Goal: Task Accomplishment & Management: Manage account settings

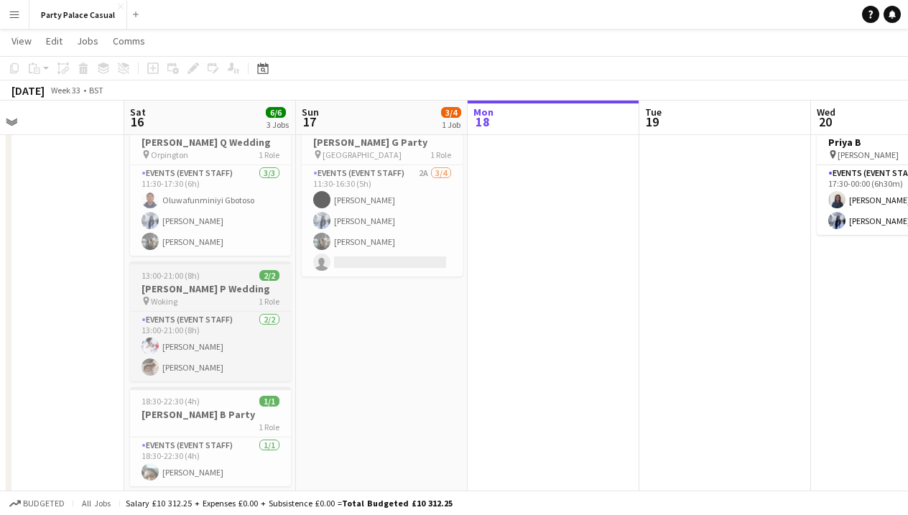
scroll to position [0, 390]
click at [228, 293] on h3 "[PERSON_NAME] P Wedding" at bounding box center [211, 288] width 161 height 13
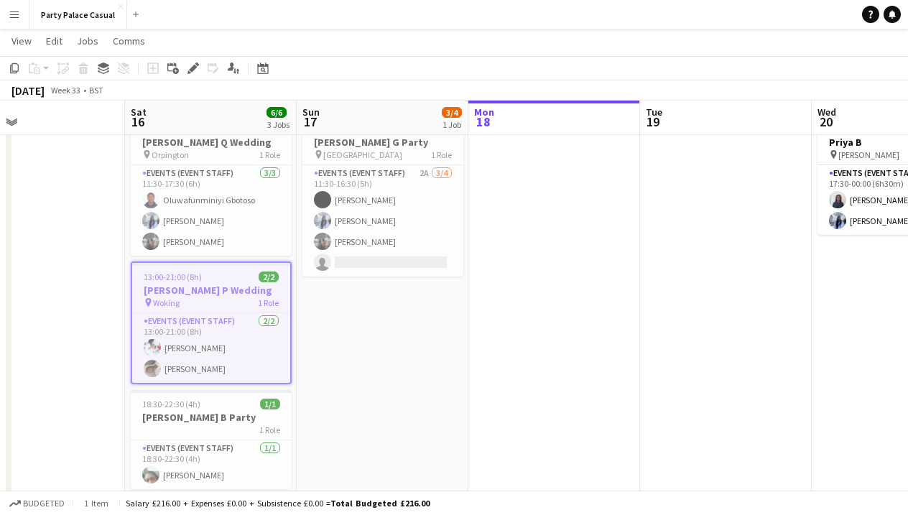
click at [226, 293] on h3 "[PERSON_NAME] P Wedding" at bounding box center [211, 290] width 158 height 13
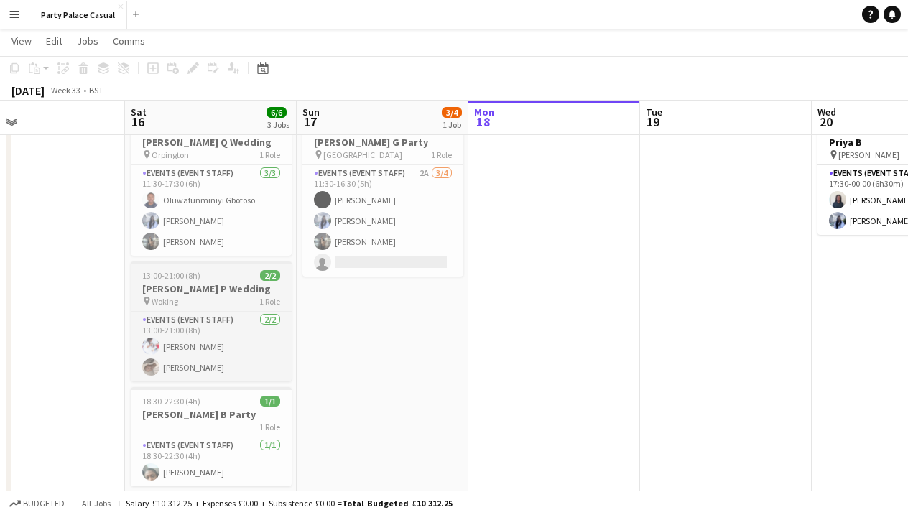
click at [226, 293] on h3 "[PERSON_NAME] P Wedding" at bounding box center [211, 288] width 161 height 13
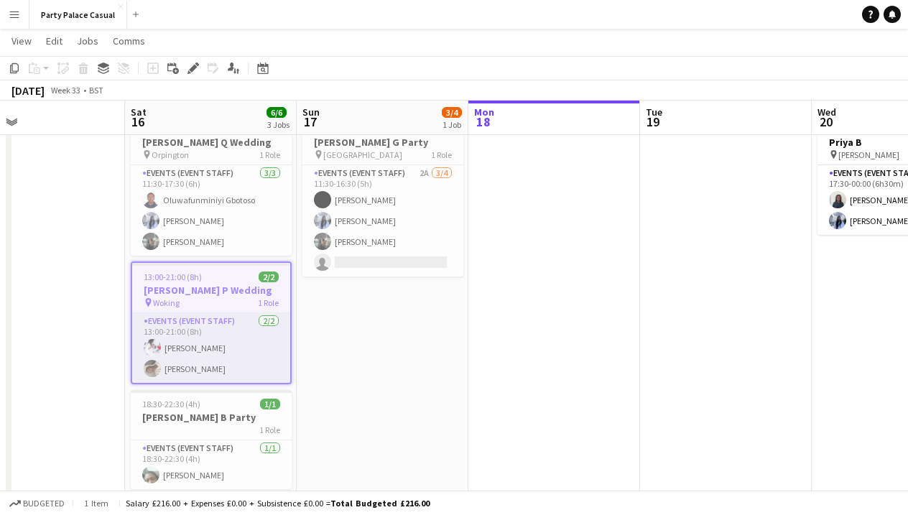
click at [238, 369] on app-card-role "Events (Event Staff) [DATE] 13:00-21:00 (8h) [PERSON_NAME] [PERSON_NAME]" at bounding box center [211, 348] width 158 height 70
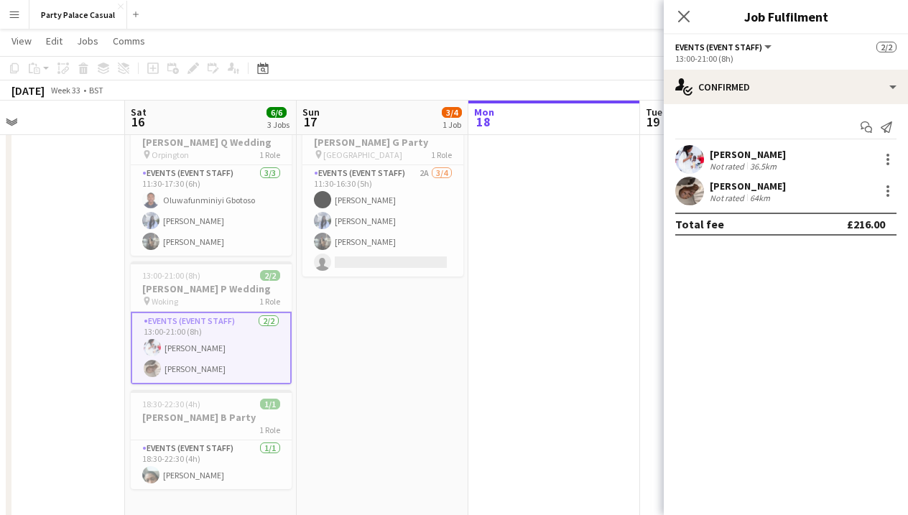
click at [791, 183] on div "[PERSON_NAME] Not rated 64km" at bounding box center [786, 191] width 244 height 29
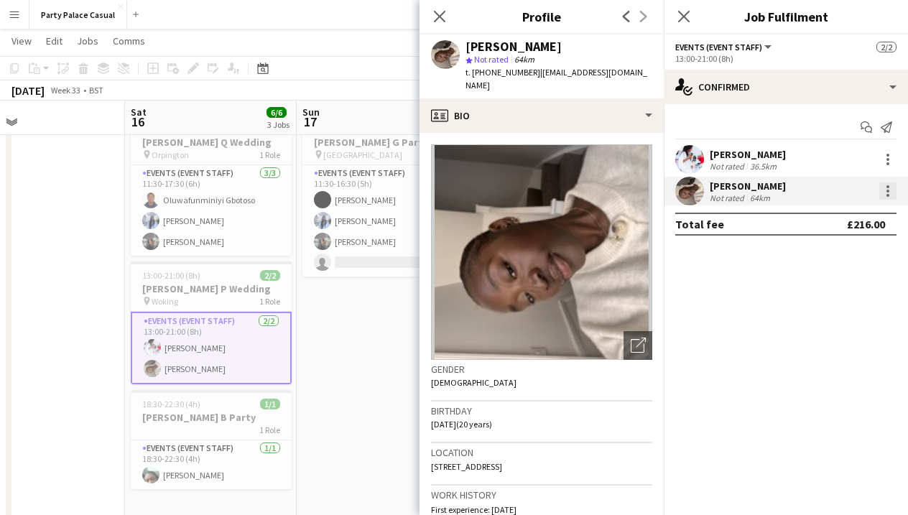
click at [884, 185] on div at bounding box center [888, 191] width 17 height 17
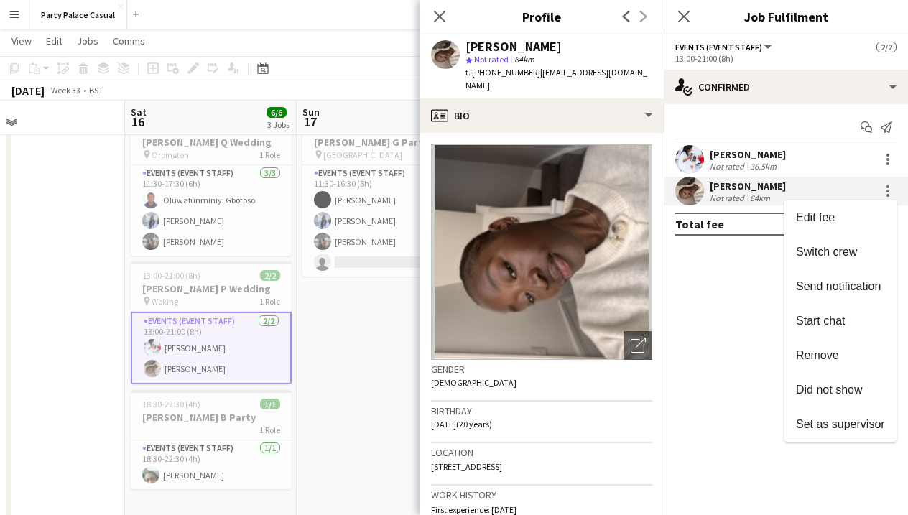
click at [884, 185] on div at bounding box center [454, 257] width 908 height 515
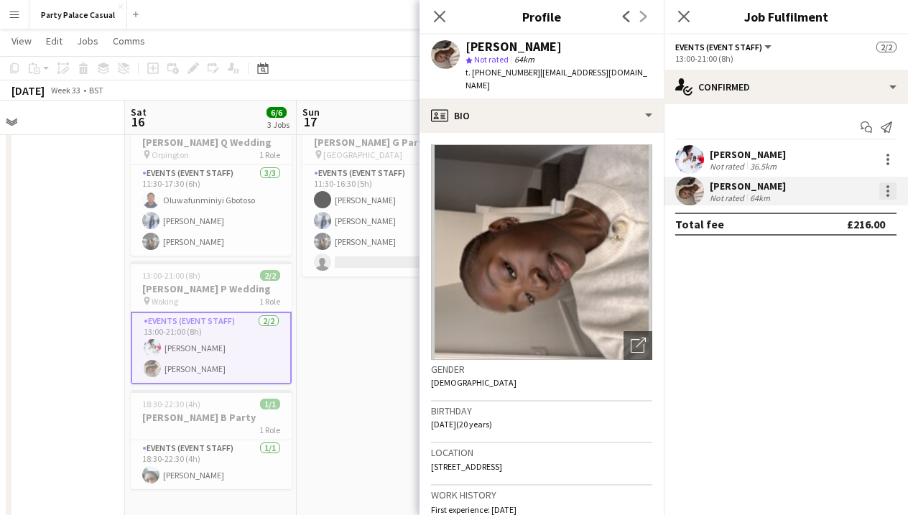
click at [885, 184] on div at bounding box center [888, 191] width 17 height 17
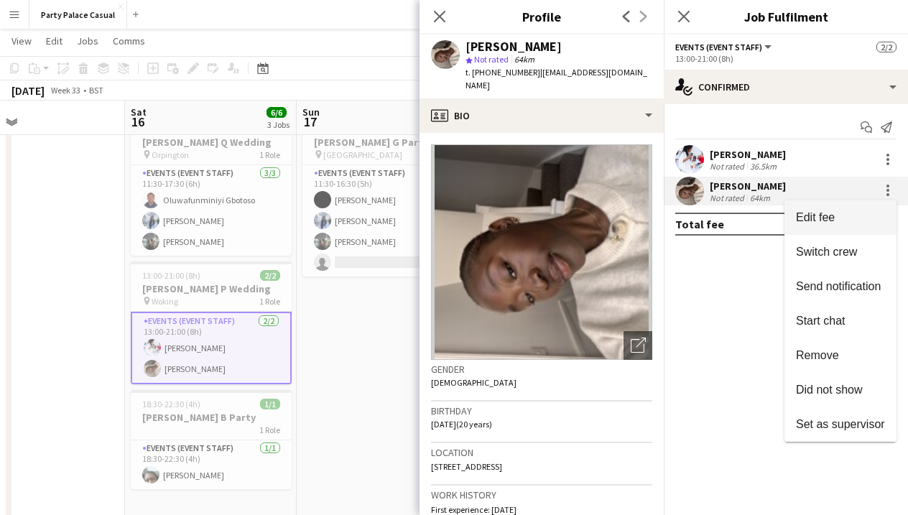
click at [873, 213] on span "Edit fee" at bounding box center [840, 217] width 89 height 13
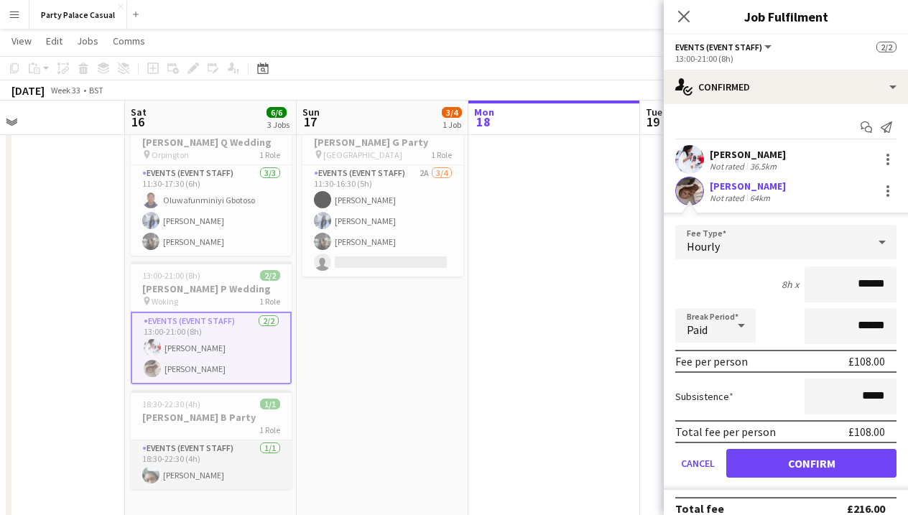
click at [247, 464] on app-card-role "Events (Event Staff) [DATE] 18:30-22:30 (4h) [PERSON_NAME]" at bounding box center [211, 465] width 161 height 49
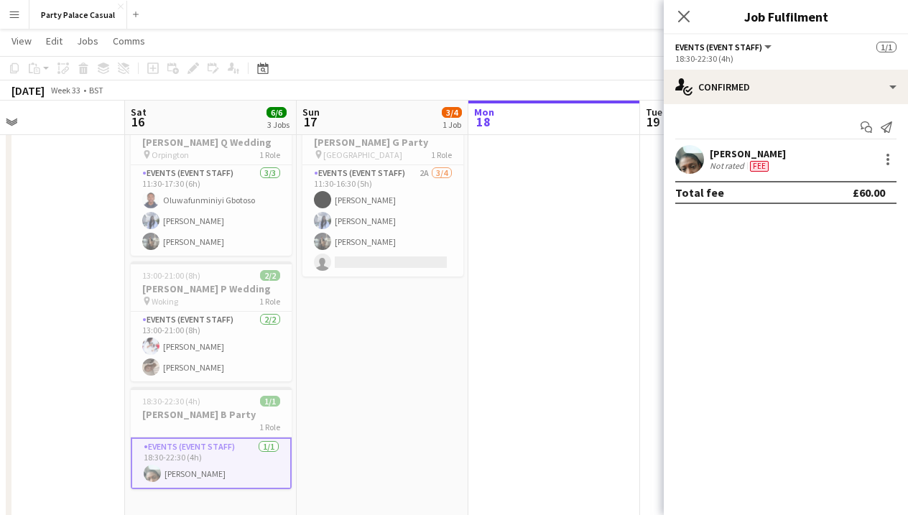
click at [250, 456] on app-card-role "Events (Event Staff) [DATE] 18:30-22:30 (4h) [PERSON_NAME]" at bounding box center [211, 464] width 161 height 52
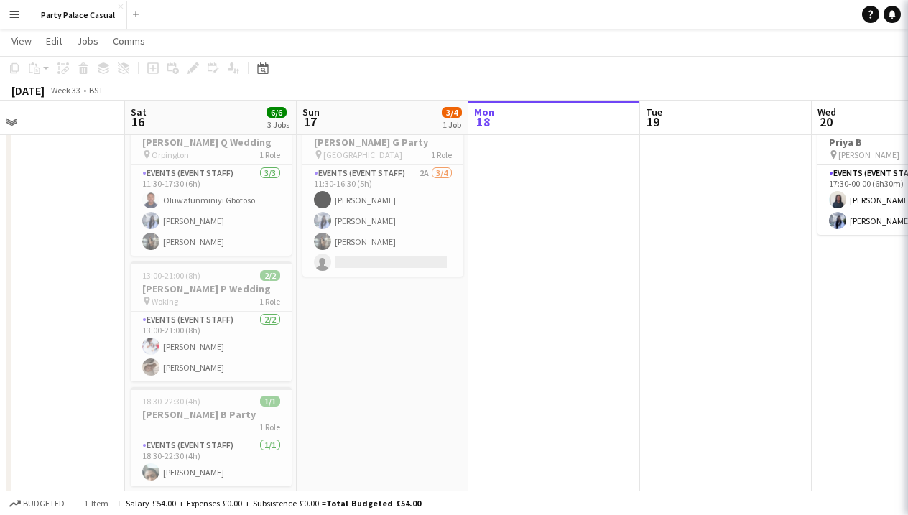
scroll to position [0, 390]
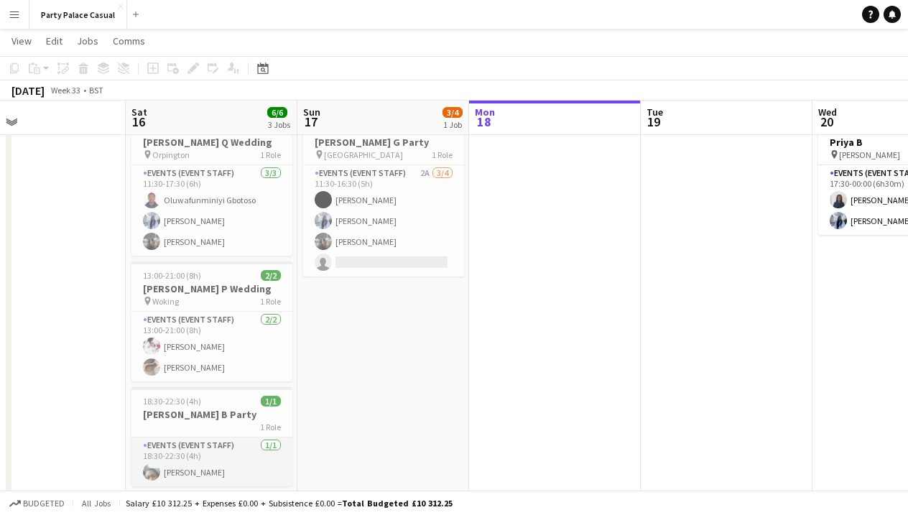
click at [216, 470] on app-card-role "Events (Event Staff) [DATE] 18:30-22:30 (4h) [PERSON_NAME]" at bounding box center [212, 462] width 161 height 49
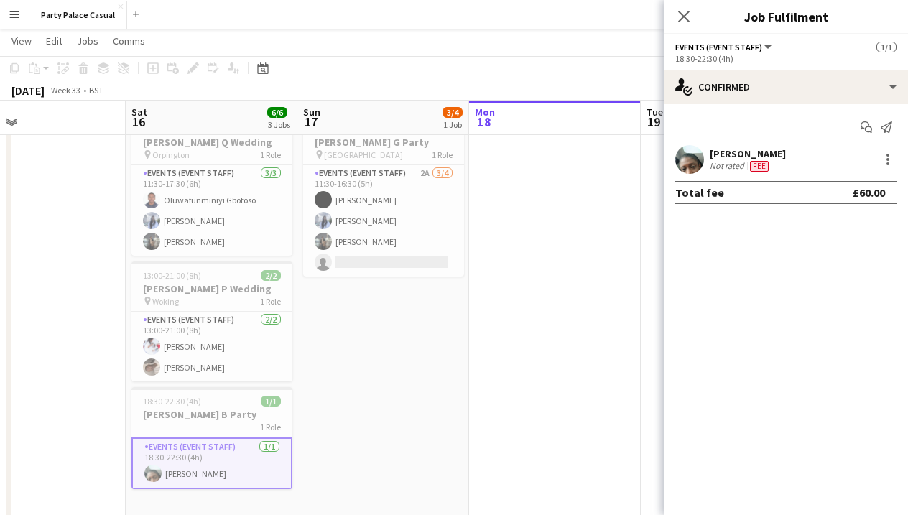
drag, startPoint x: 446, startPoint y: 249, endPoint x: 502, endPoint y: 243, distance: 55.7
click at [450, 247] on app-card-role "Events (Event Staff) 2A [DATE] 11:30-16:30 (5h) [PERSON_NAME] [PERSON_NAME] [PE…" at bounding box center [383, 220] width 161 height 111
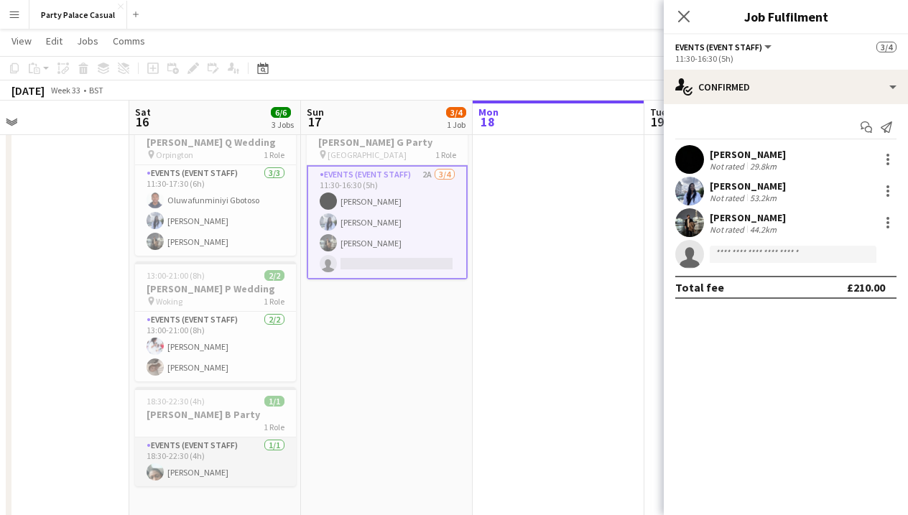
click at [157, 459] on app-card-role "Events (Event Staff) [DATE] 18:30-22:30 (4h) [PERSON_NAME]" at bounding box center [215, 462] width 161 height 49
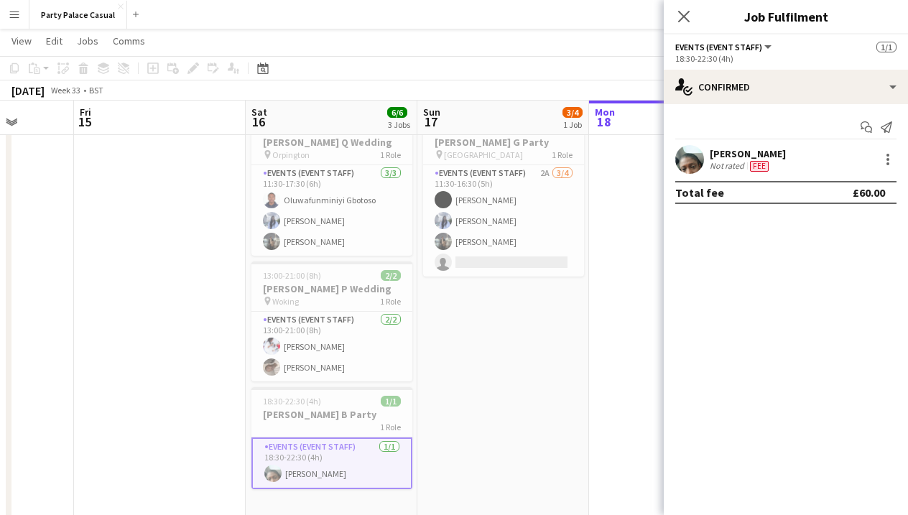
drag, startPoint x: 259, startPoint y: 336, endPoint x: 362, endPoint y: 455, distance: 157.5
click at [362, 455] on app-calendar-viewport "Mon 11 Tue 12 Wed 13 Thu 14 Fri 15 Sat 16 6/6 3 Jobs Sun 17 3/4 1 Job Mon 18 Tu…" at bounding box center [454, 261] width 908 height 515
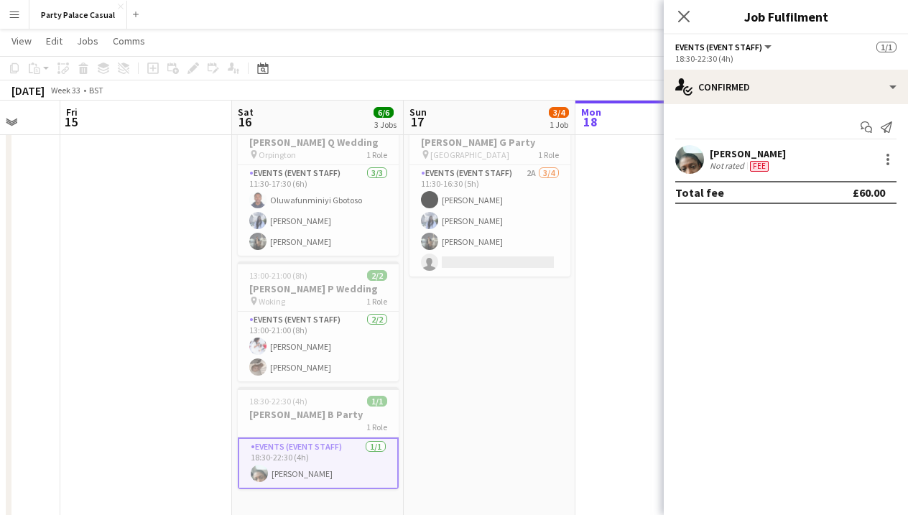
click at [624, 262] on app-date-cell at bounding box center [662, 314] width 172 height 410
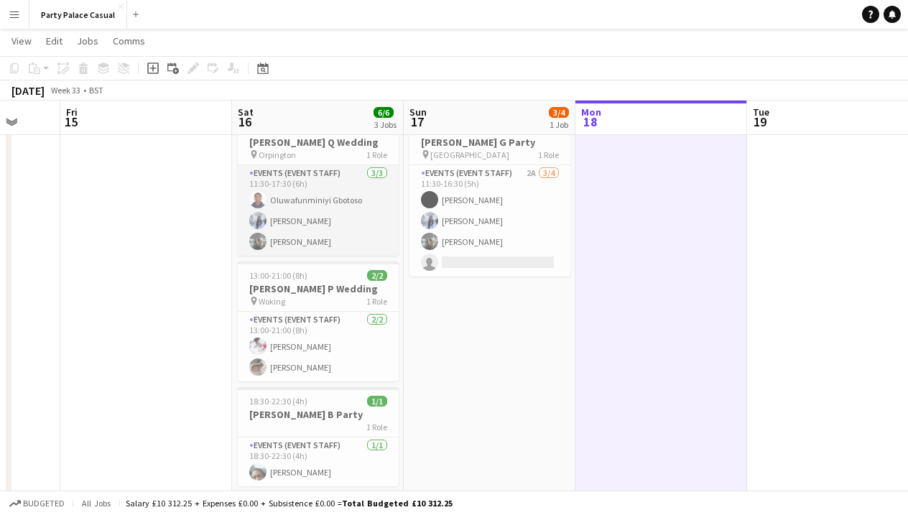
click at [291, 221] on app-card-role "Events (Event Staff) [DATE] 11:30-17:30 (6h) Oluwafunminiyi Gbotoso [PERSON_NAM…" at bounding box center [318, 210] width 161 height 91
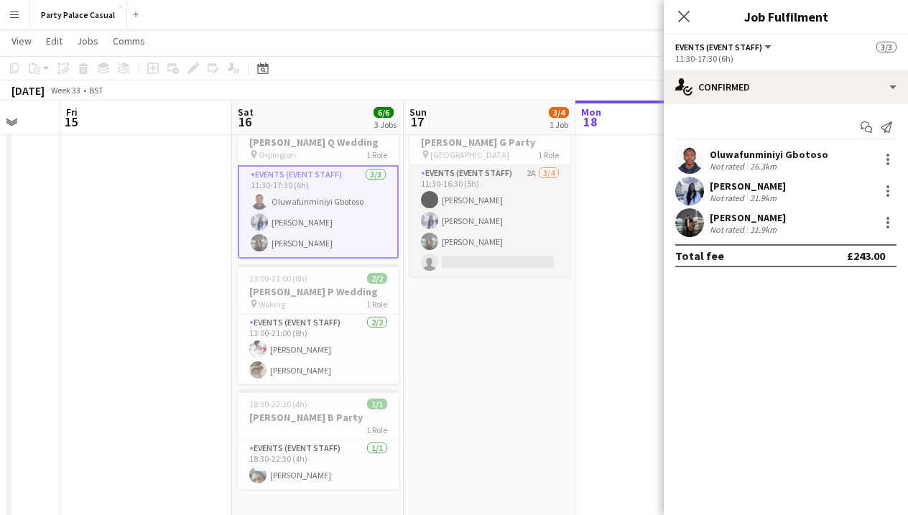
click at [485, 233] on app-card-role "Events (Event Staff) 2A [DATE] 11:30-16:30 (5h) [PERSON_NAME] [PERSON_NAME] [PE…" at bounding box center [490, 220] width 161 height 111
